Goal: Complete application form

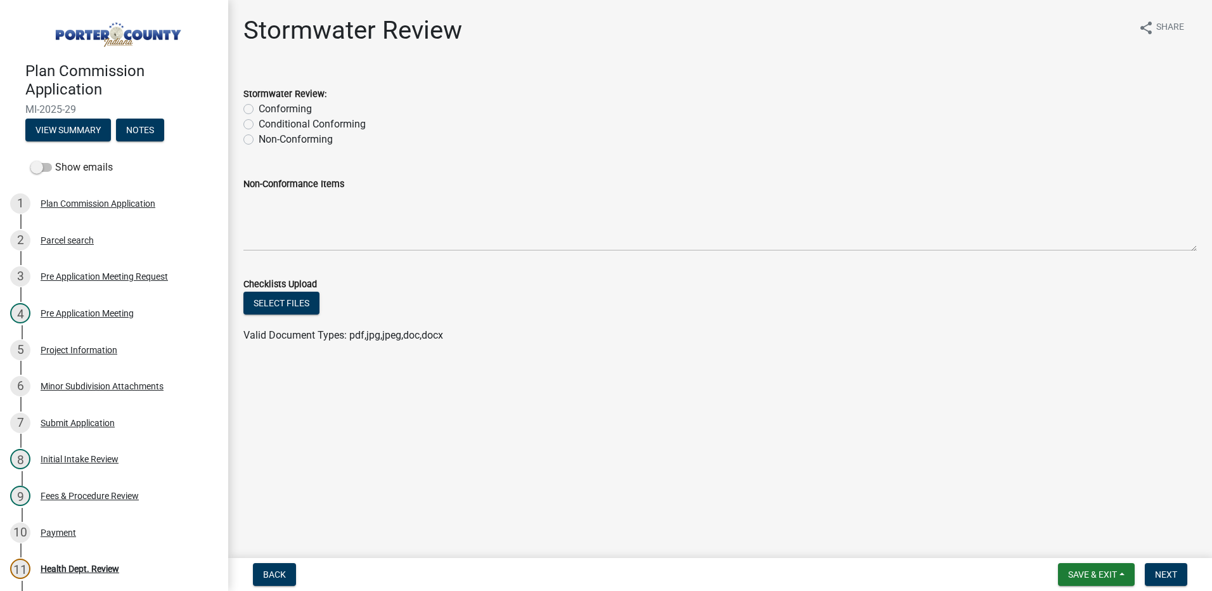
click at [259, 137] on label "Non-Conforming" at bounding box center [296, 139] width 74 height 15
click at [259, 137] on input "Non-Conforming" at bounding box center [263, 136] width 8 height 8
radio input "true"
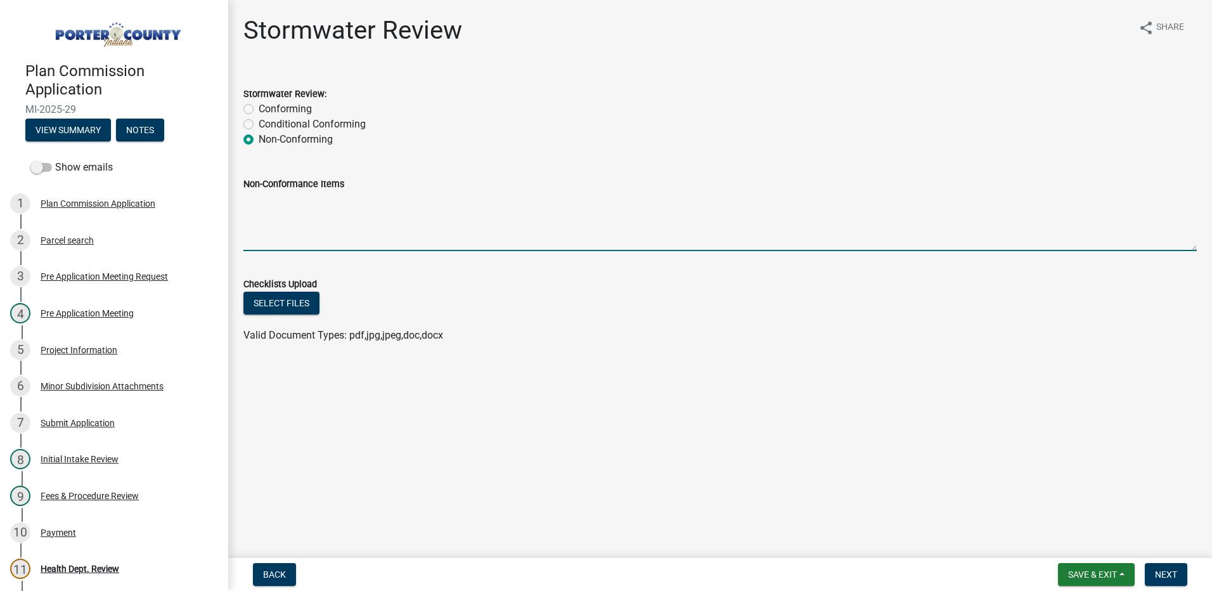
click at [313, 214] on textarea "Non-Conformance Items" at bounding box center [719, 221] width 953 height 60
type textarea "See 10/15/2025 Engineering Review Letter #1."
click at [1158, 570] on span "Next" at bounding box center [1166, 574] width 22 height 10
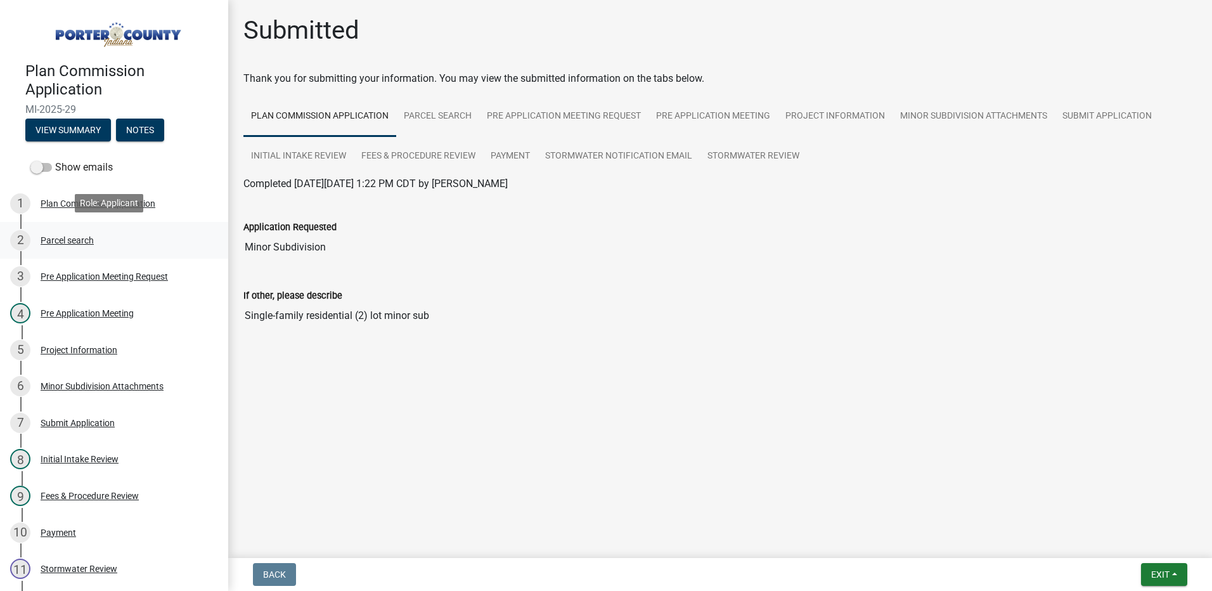
click at [73, 238] on div "Parcel search" at bounding box center [67, 240] width 53 height 9
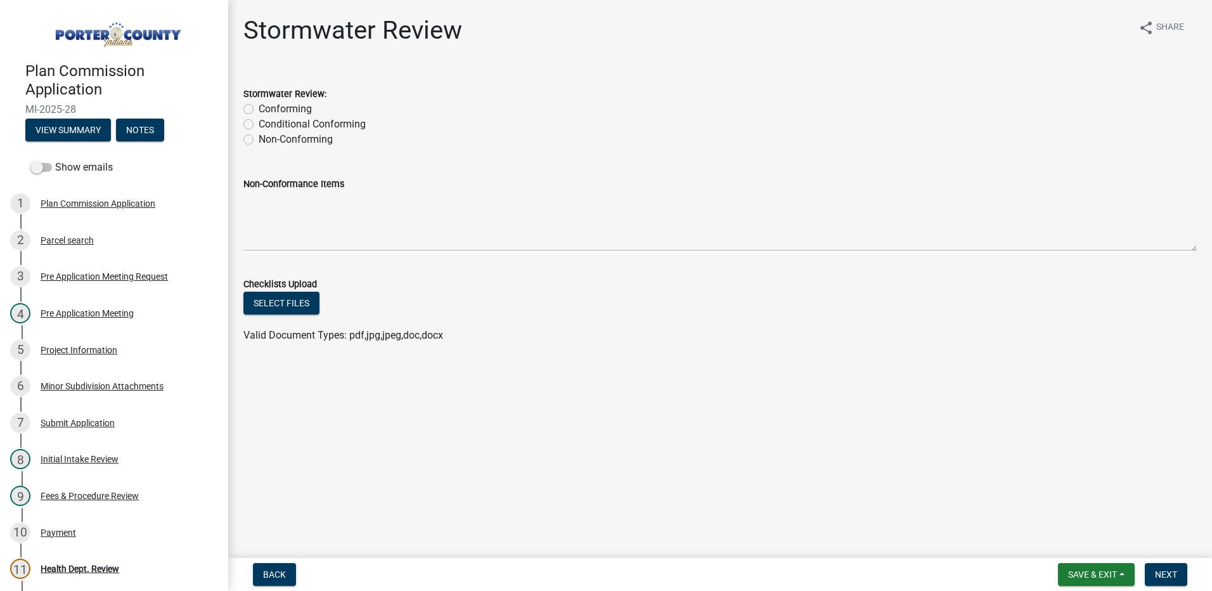
click at [259, 135] on label "Non-Conforming" at bounding box center [296, 139] width 74 height 15
click at [259, 135] on input "Non-Conforming" at bounding box center [263, 136] width 8 height 8
radio input "true"
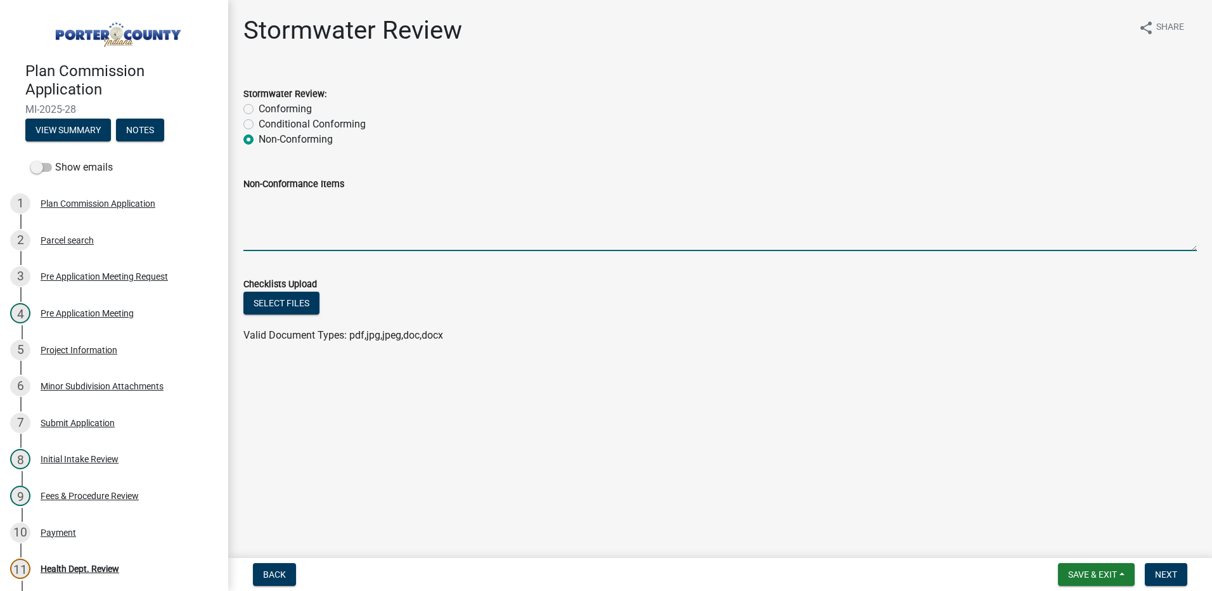
click at [303, 203] on textarea "Non-Conformance Items" at bounding box center [719, 221] width 953 height 60
type textarea "See Engineering Review Letter #1 dated [DATE]."
click at [1166, 569] on span "Next" at bounding box center [1166, 574] width 22 height 10
